Goal: Information Seeking & Learning: Learn about a topic

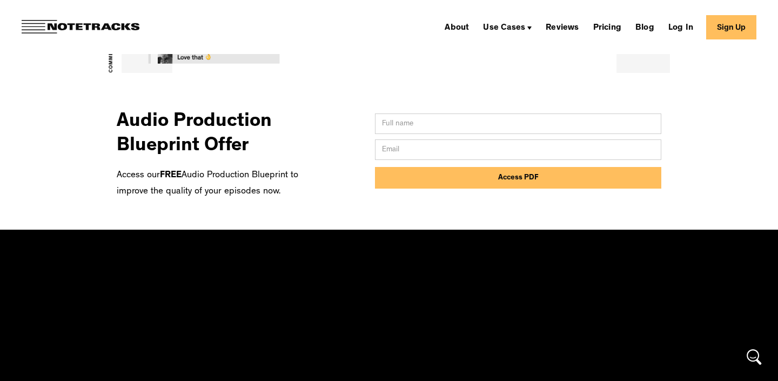
scroll to position [519, 0]
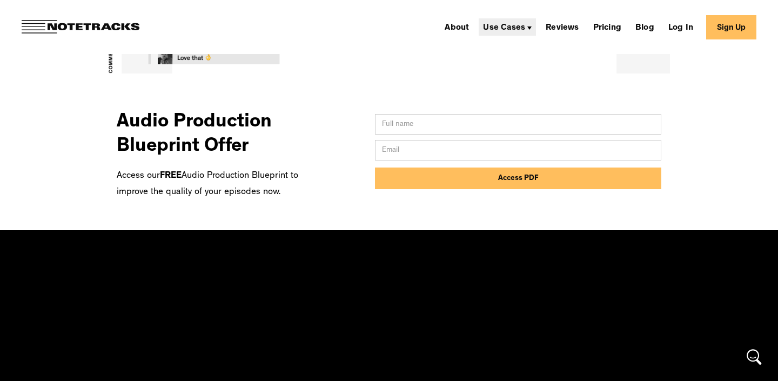
click at [503, 23] on div "Use Cases" at bounding box center [507, 26] width 57 height 17
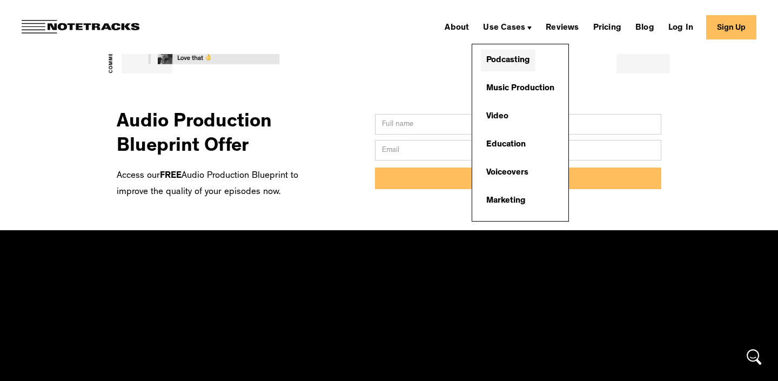
click at [502, 58] on link "Podcasting" at bounding box center [508, 61] width 55 height 22
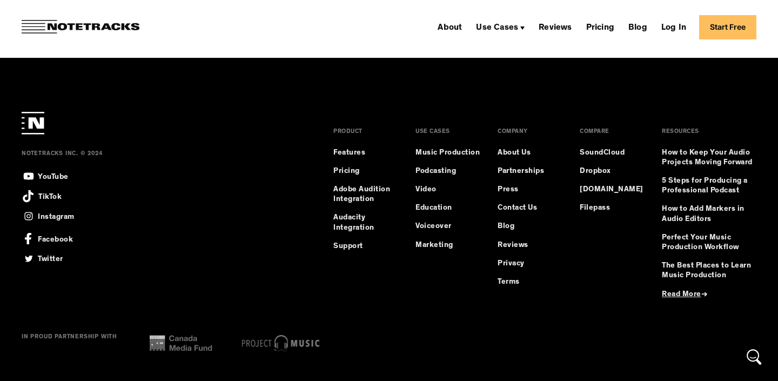
scroll to position [3015, 0]
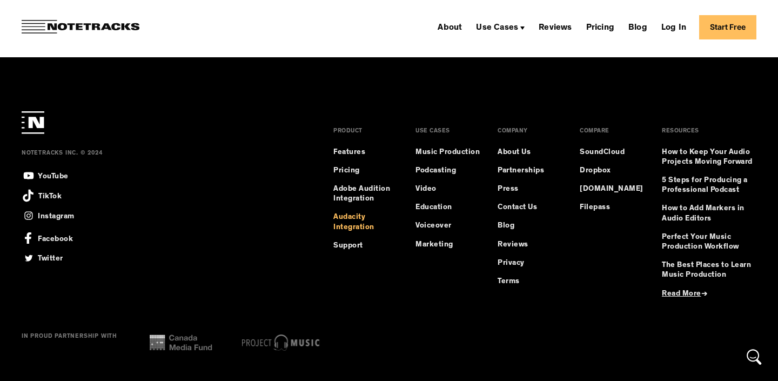
click at [351, 216] on link "Audacity Integration" at bounding box center [365, 221] width 65 height 19
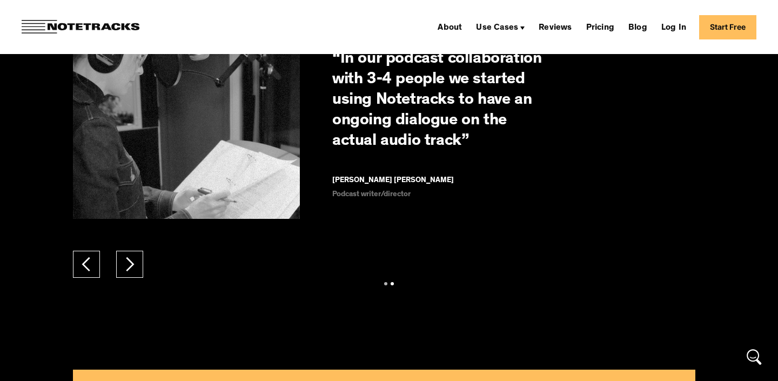
scroll to position [4725, 0]
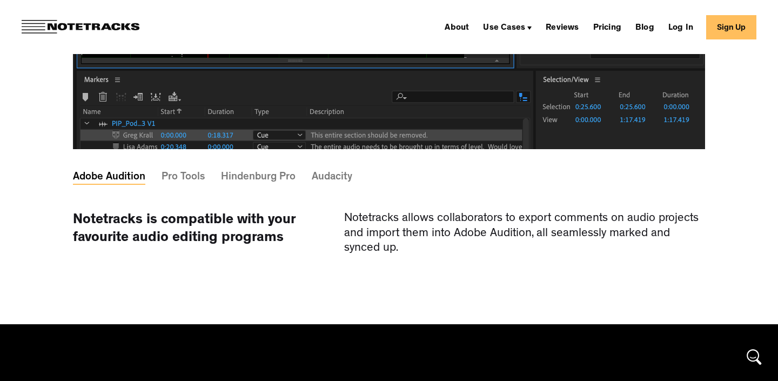
scroll to position [3292, 0]
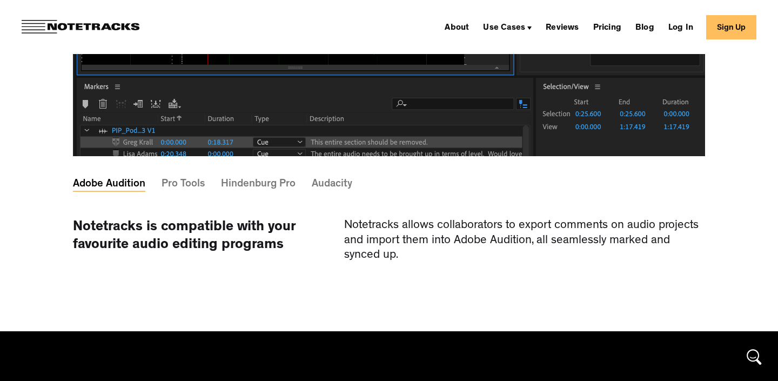
click at [254, 186] on div "Hindenburg Pro" at bounding box center [258, 184] width 75 height 3
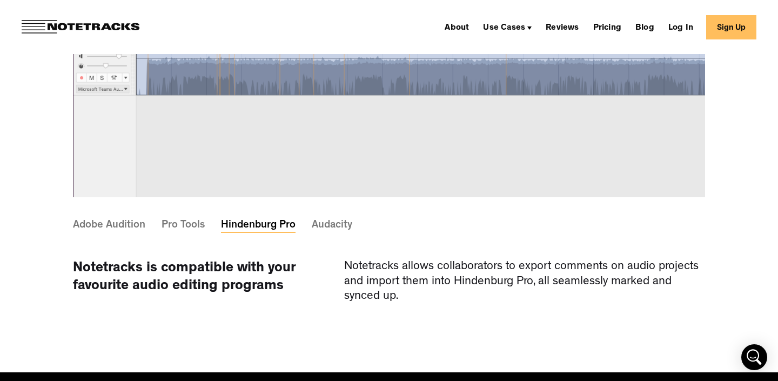
scroll to position [3246, 0]
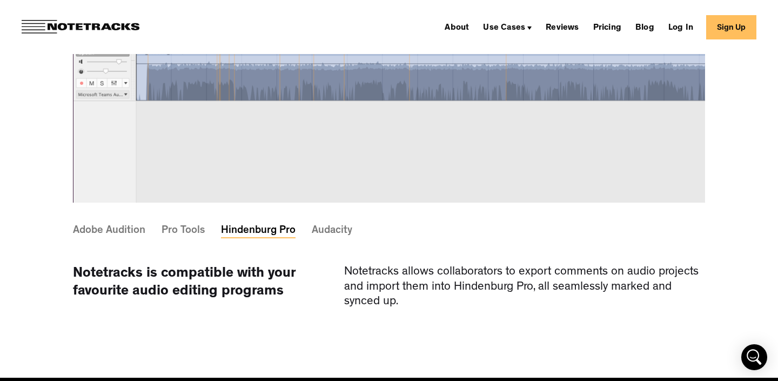
click at [336, 232] on div "Audacity" at bounding box center [332, 230] width 41 height 3
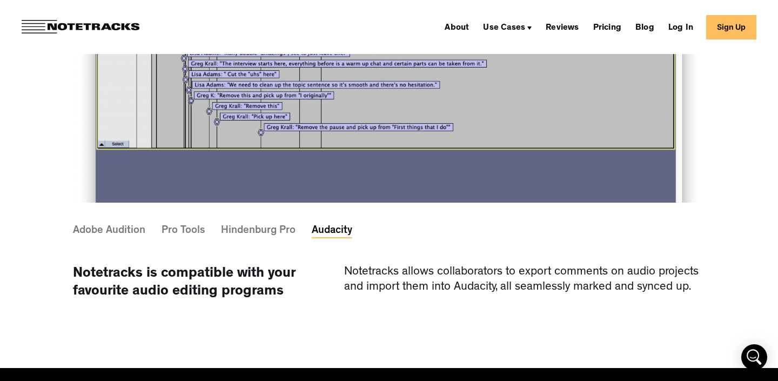
click at [261, 232] on div "Hindenburg Pro" at bounding box center [258, 230] width 75 height 3
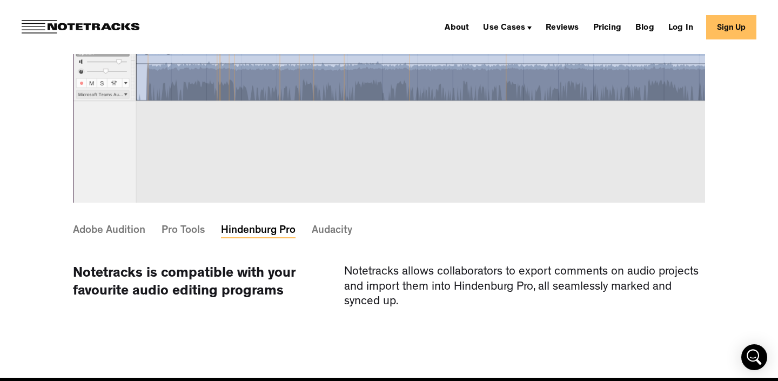
click at [175, 232] on div "Pro Tools" at bounding box center [183, 230] width 43 height 3
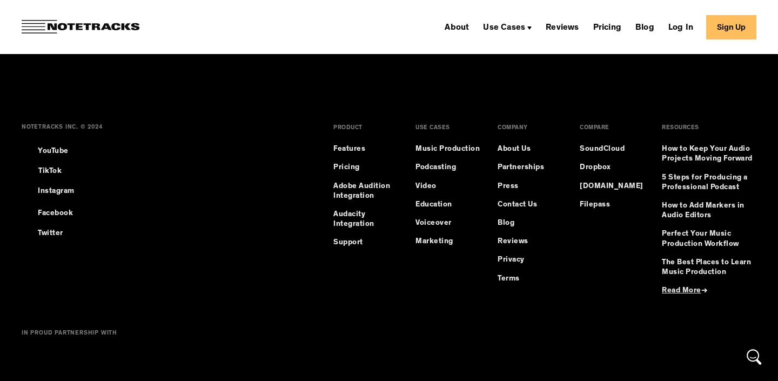
scroll to position [8277, 0]
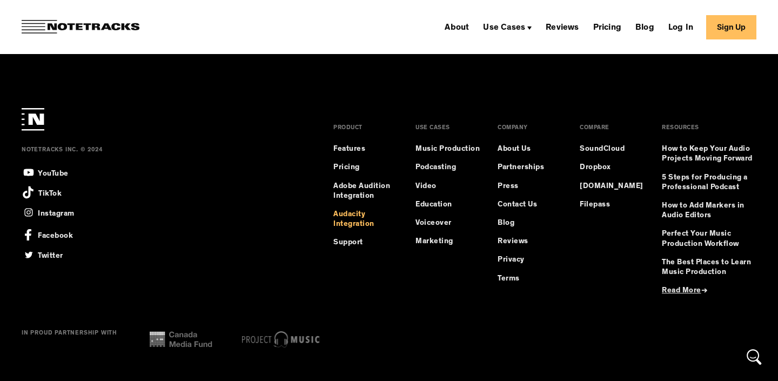
click at [351, 218] on link "Audacity Integration" at bounding box center [365, 219] width 65 height 19
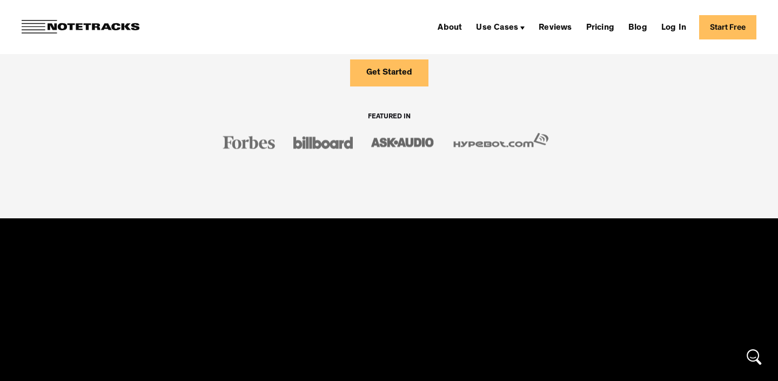
scroll to position [1001, 0]
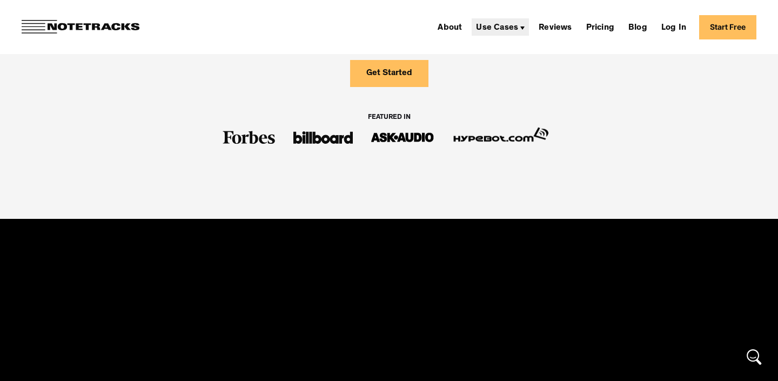
click at [518, 28] on div "Use Cases" at bounding box center [497, 28] width 42 height 9
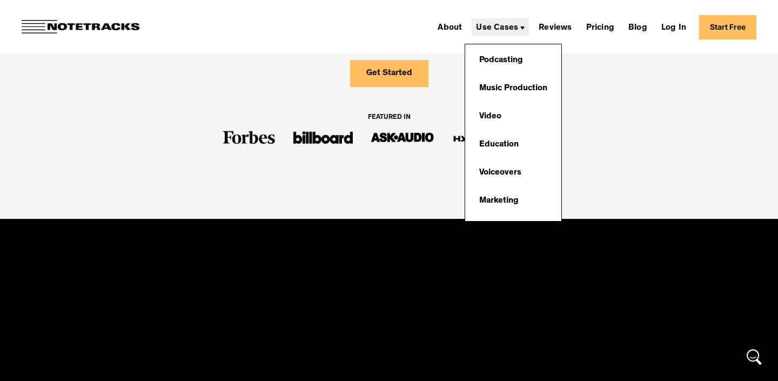
click at [518, 28] on div "Use Cases" at bounding box center [497, 28] width 42 height 9
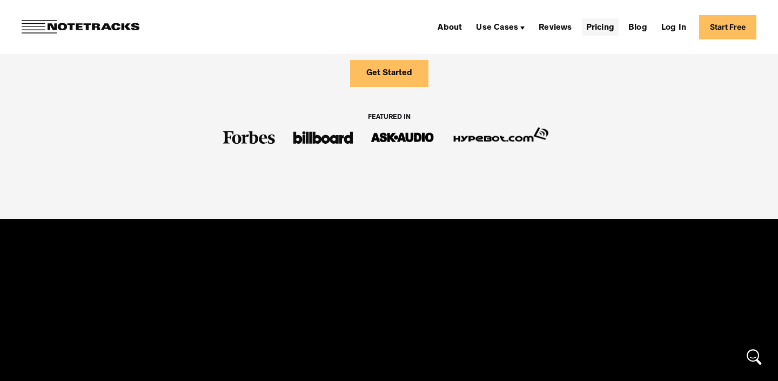
click at [606, 28] on link "Pricing" at bounding box center [600, 26] width 37 height 17
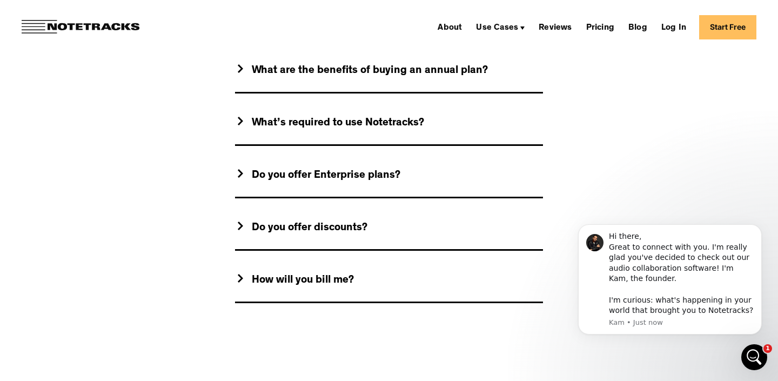
scroll to position [1068, 0]
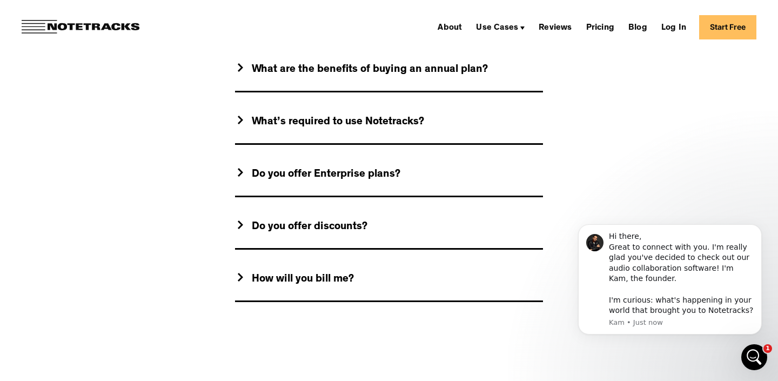
click at [338, 231] on div "Do you offer discounts?" at bounding box center [310, 227] width 116 height 14
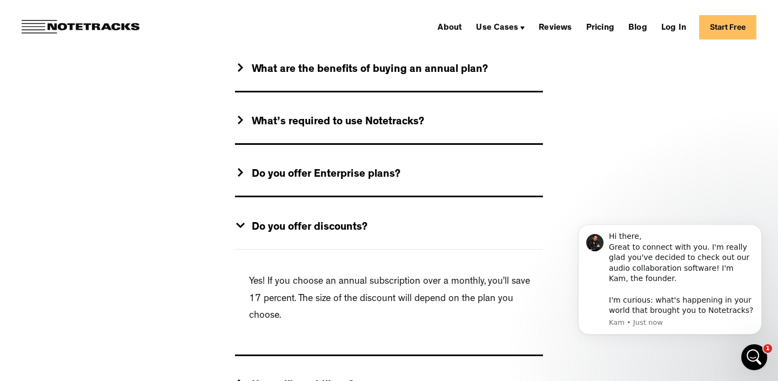
click at [338, 229] on div "Do you offer discounts?" at bounding box center [310, 228] width 116 height 14
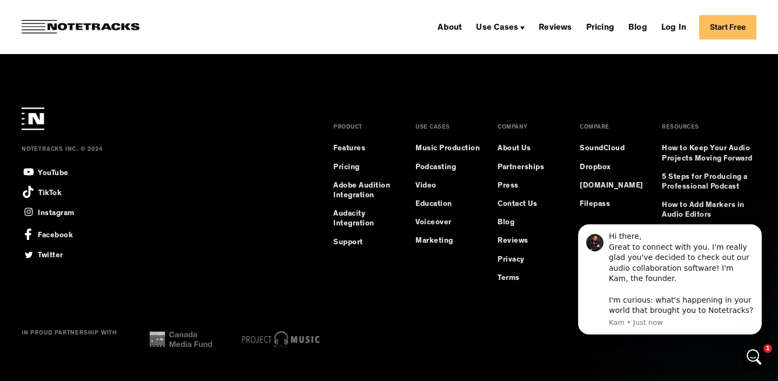
scroll to position [1413, 0]
click at [509, 146] on link "About Us" at bounding box center [514, 149] width 33 height 10
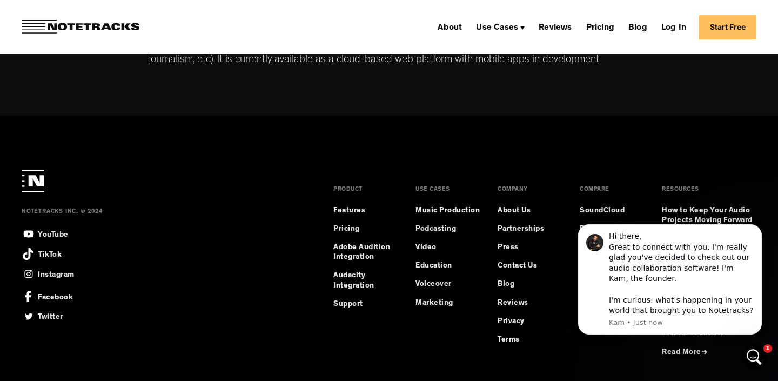
scroll to position [696, 0]
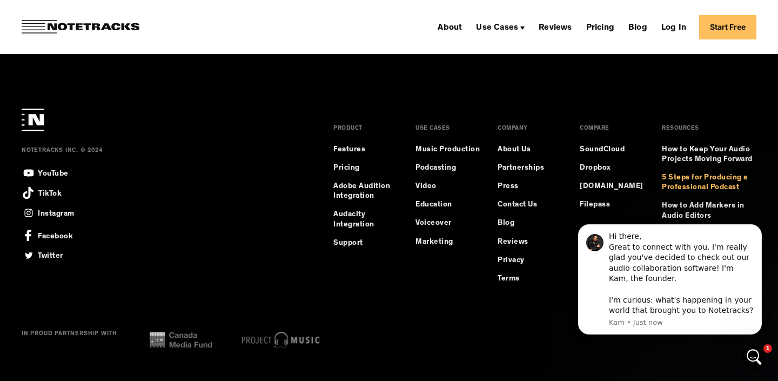
click at [692, 178] on link "5 Steps for Producing a Professional Podcast" at bounding box center [709, 182] width 95 height 19
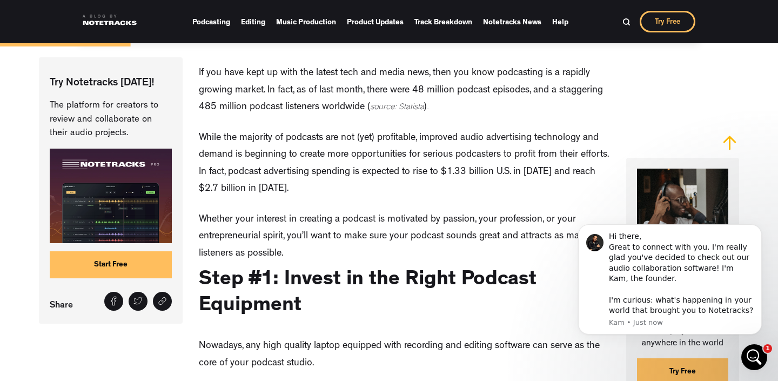
scroll to position [552, 0]
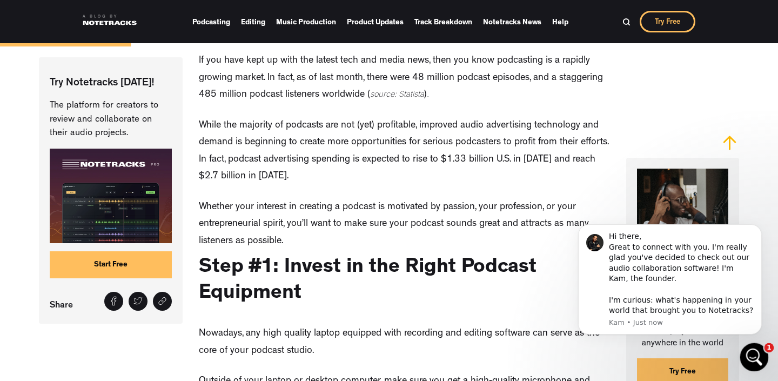
click at [756, 357] on icon "Open Intercom Messenger" at bounding box center [753, 356] width 18 height 18
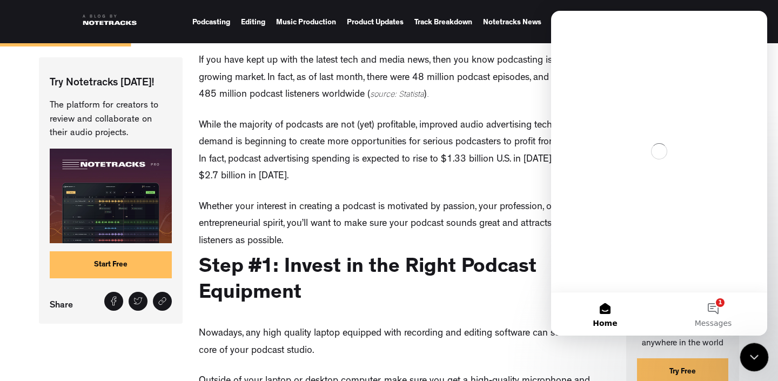
scroll to position [0, 0]
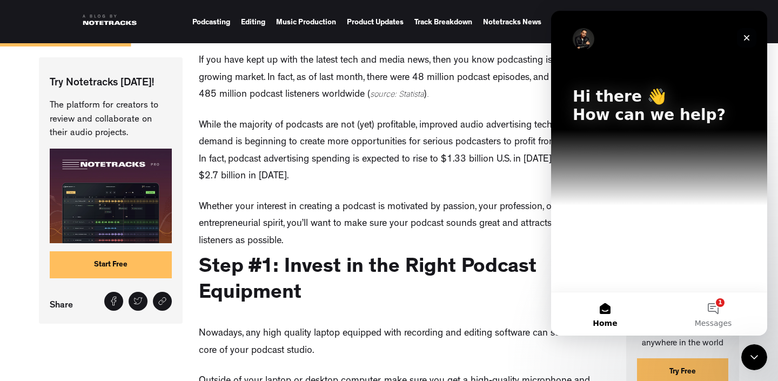
click at [745, 38] on icon "Close" at bounding box center [746, 37] width 9 height 9
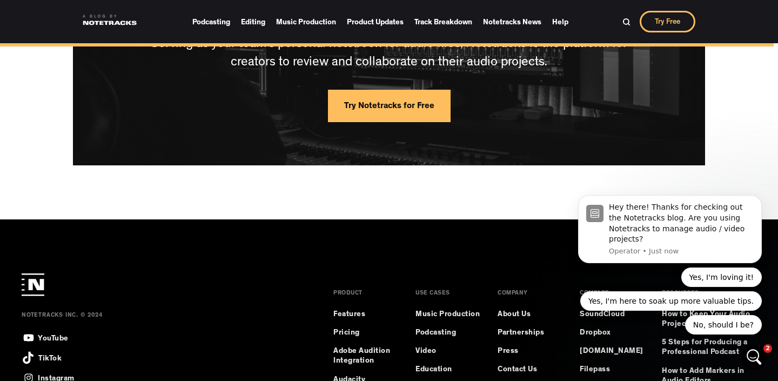
scroll to position [3780, 0]
